Goal: Transaction & Acquisition: Purchase product/service

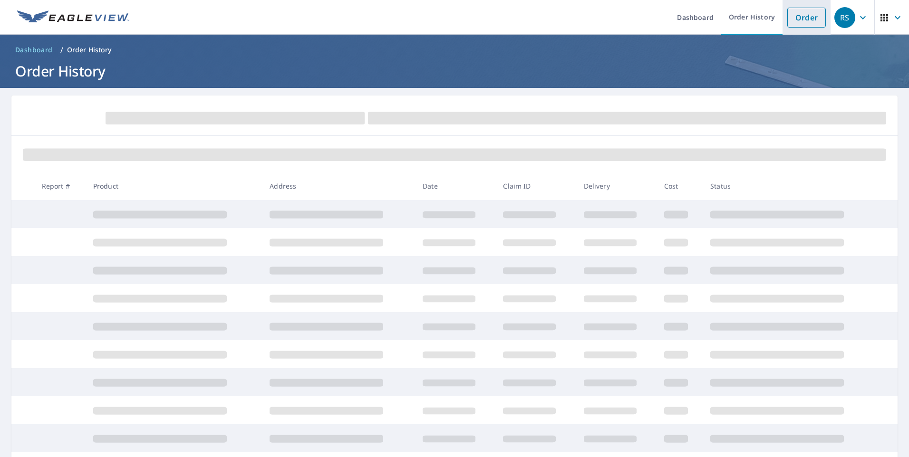
click at [800, 19] on link "Order" at bounding box center [806, 18] width 39 height 20
click at [193, 47] on ol "Dashboard / Order History" at bounding box center [454, 49] width 886 height 15
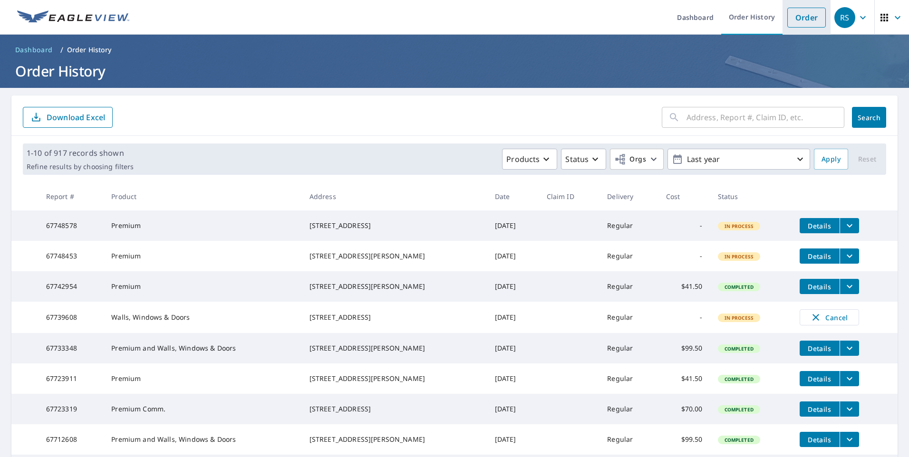
click at [800, 18] on link "Order" at bounding box center [806, 18] width 39 height 20
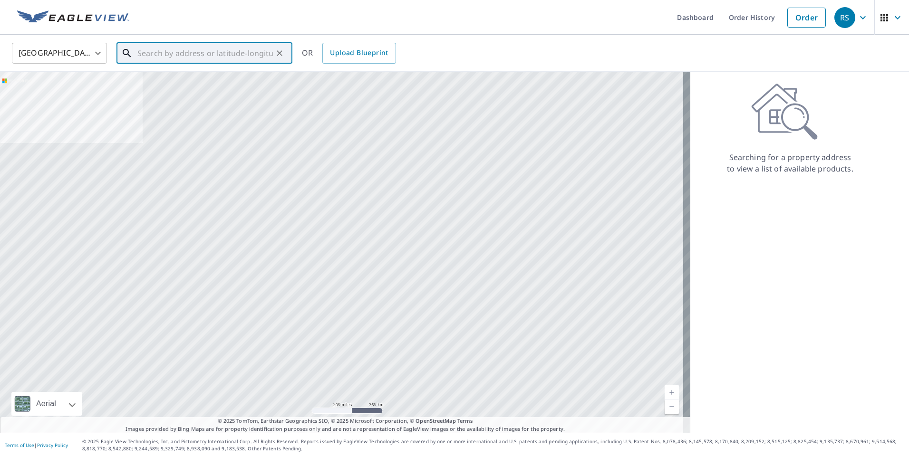
click at [146, 48] on input "text" at bounding box center [204, 53] width 135 height 27
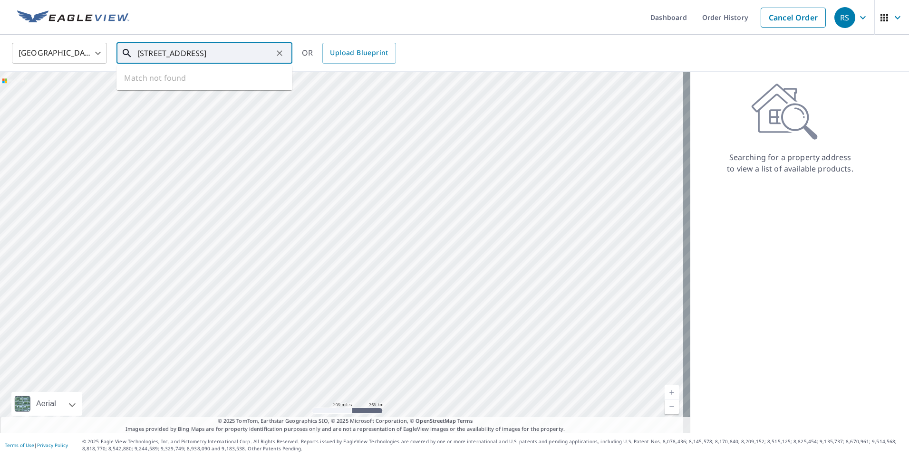
click at [168, 50] on input "[STREET_ADDRESS]" at bounding box center [204, 53] width 135 height 27
click at [180, 81] on span "[STREET_ADDRESS]" at bounding box center [209, 80] width 149 height 11
type input "[STREET_ADDRESS]"
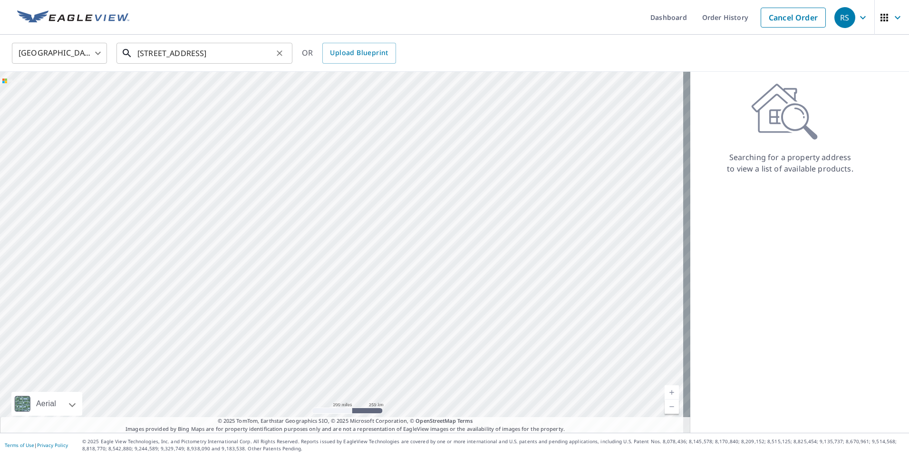
click at [257, 52] on input "[STREET_ADDRESS]" at bounding box center [204, 53] width 135 height 27
